Goal: Task Accomplishment & Management: Manage account settings

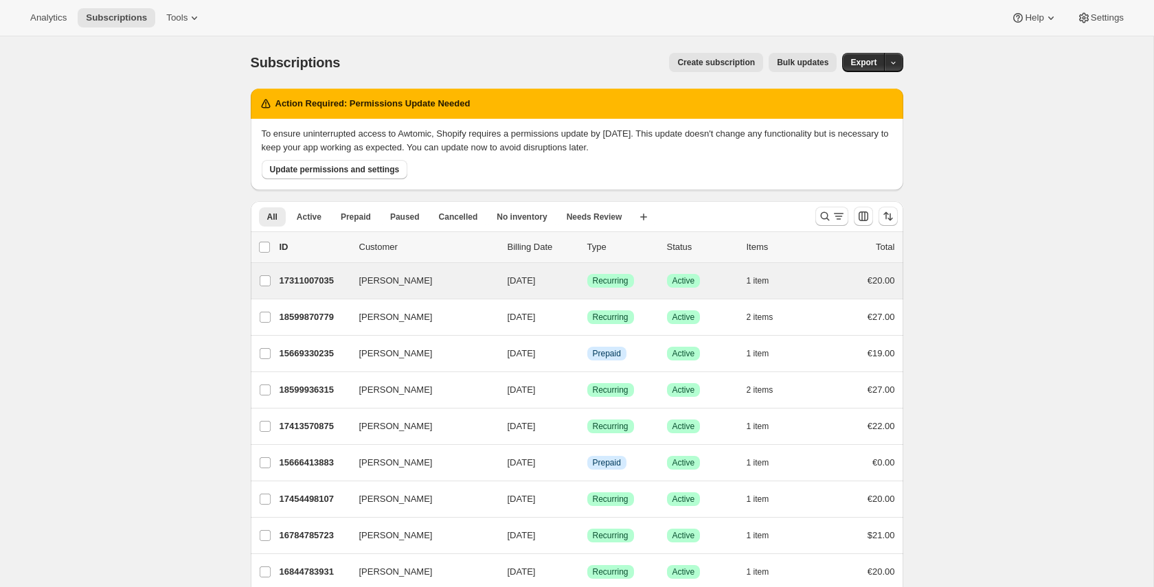
click at [339, 292] on div "[PERSON_NAME] 17311007035 [PERSON_NAME] [DATE] Success Recurring Success Active…" at bounding box center [577, 281] width 652 height 36
click at [319, 279] on p "17311007035" at bounding box center [313, 281] width 69 height 14
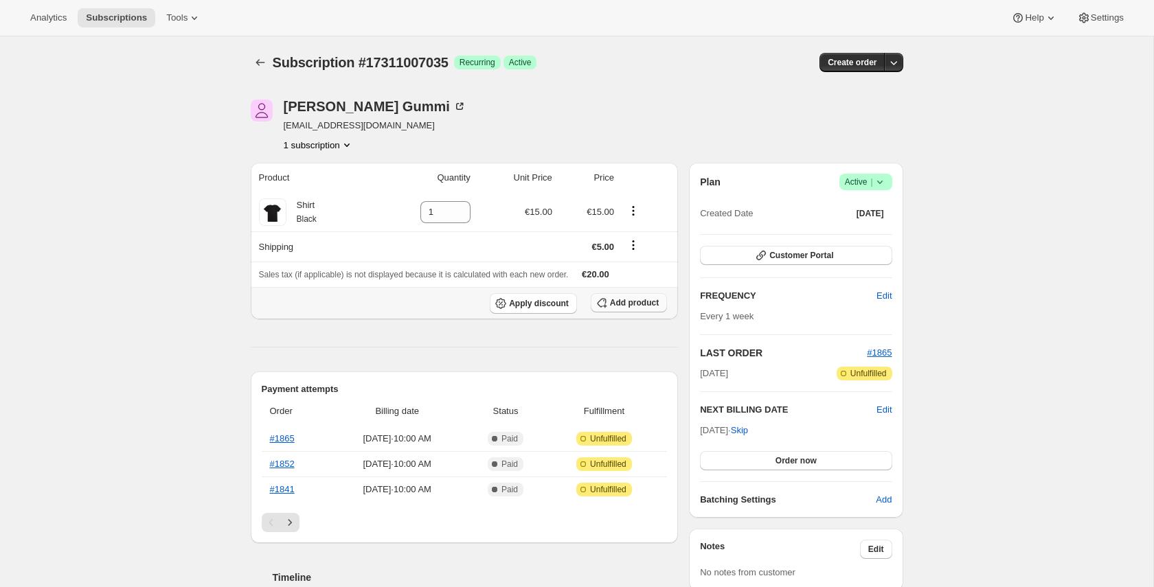
click at [603, 305] on icon "button" at bounding box center [602, 303] width 14 height 14
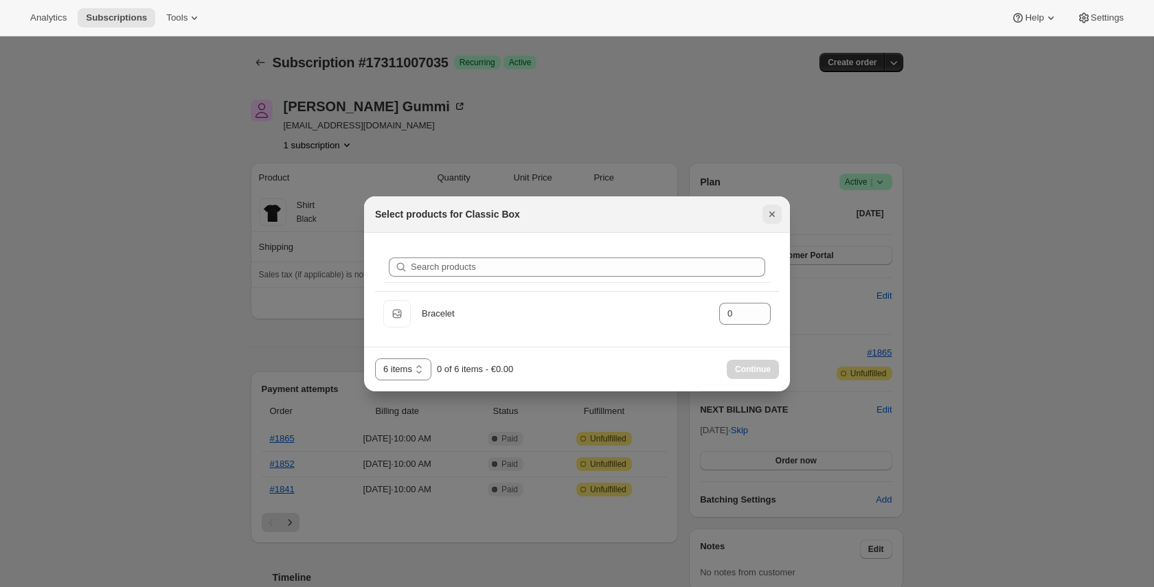
click at [774, 216] on icon "Close" at bounding box center [771, 213] width 5 height 5
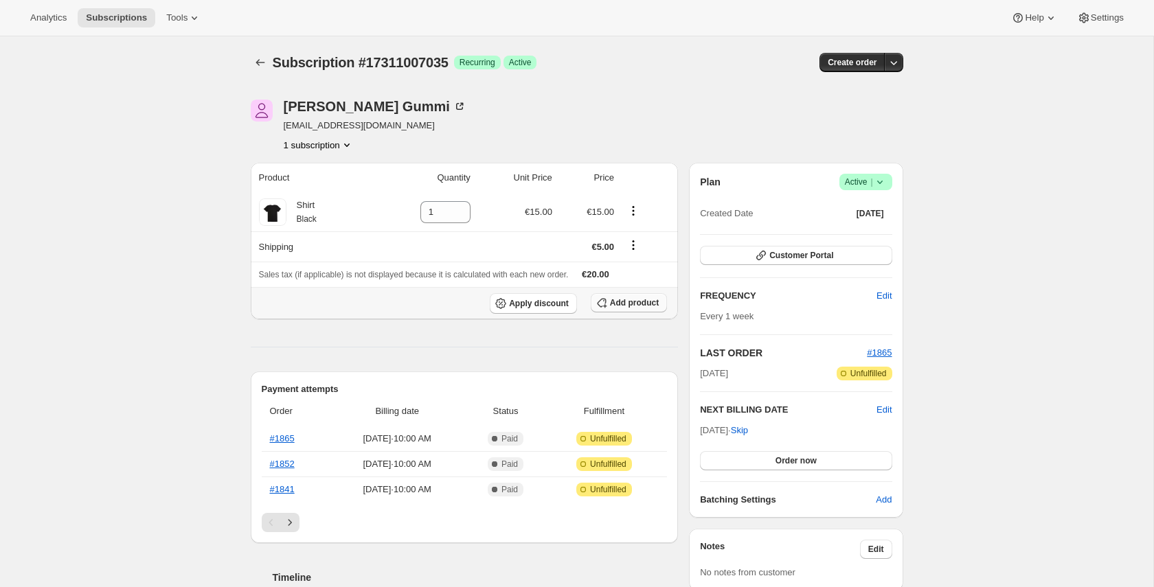
click at [635, 304] on span "Add product" at bounding box center [634, 302] width 49 height 11
